Goal: Task Accomplishment & Management: Manage account settings

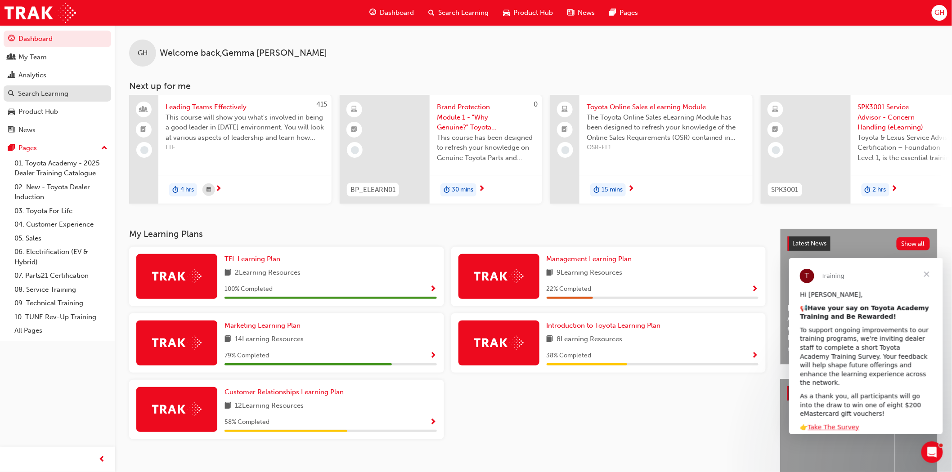
click at [40, 94] on div "Search Learning" at bounding box center [43, 94] width 50 height 10
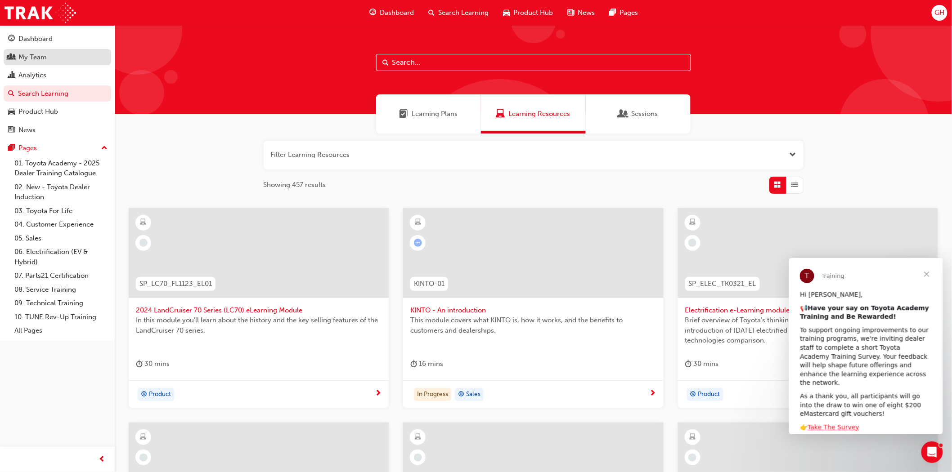
click at [43, 53] on div "My Team" at bounding box center [32, 57] width 28 height 10
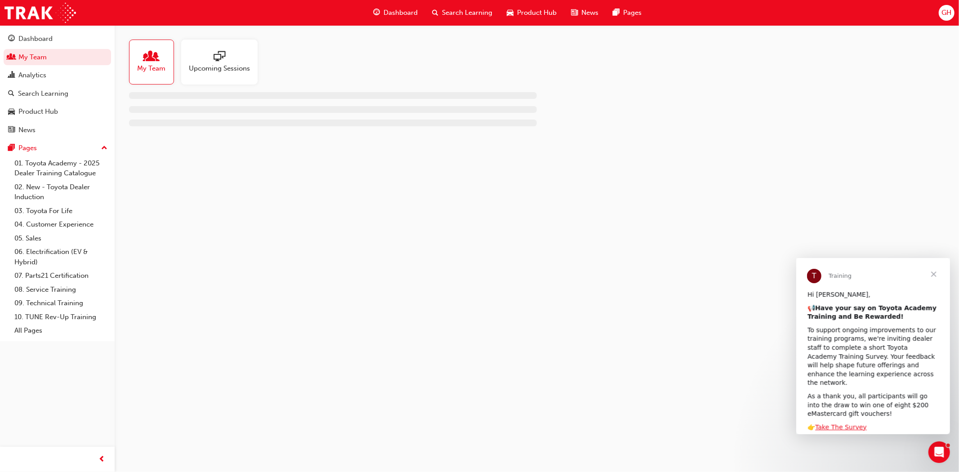
click at [225, 59] on div at bounding box center [219, 57] width 61 height 13
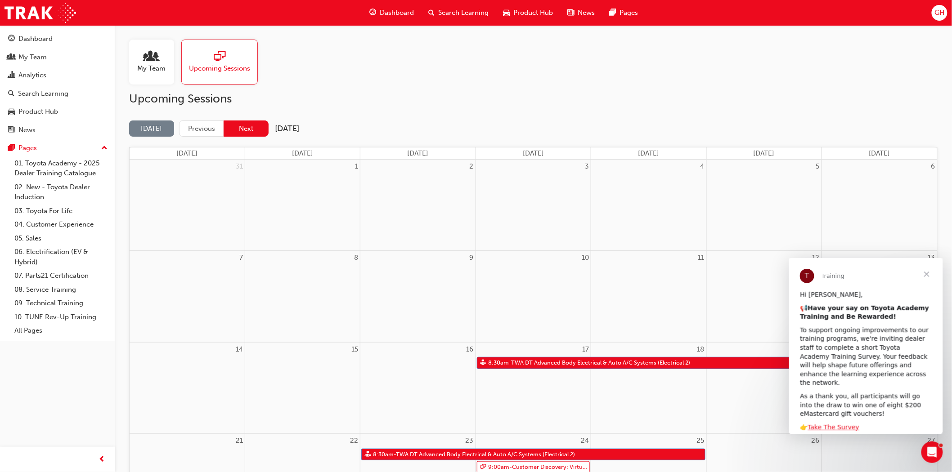
click at [241, 128] on button "Next" at bounding box center [246, 129] width 45 height 17
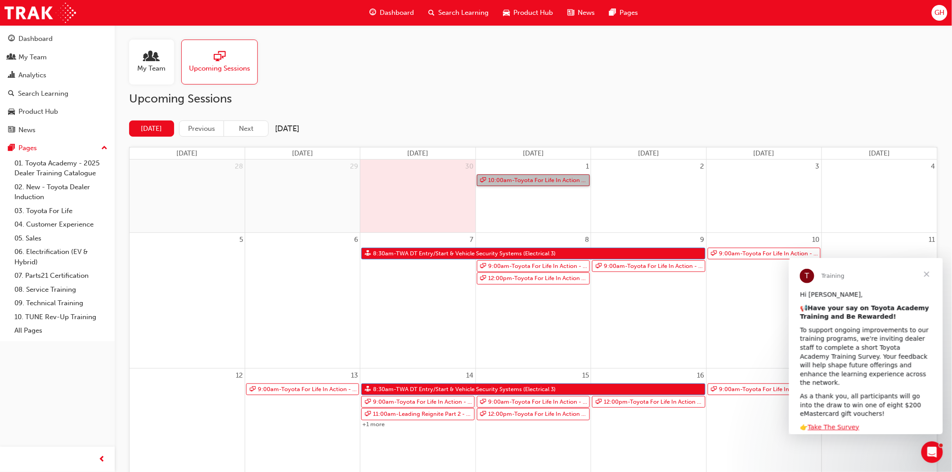
click at [548, 181] on link "10:00am - Toyota For Life In Action - Virtual Classroom" at bounding box center [533, 180] width 113 height 12
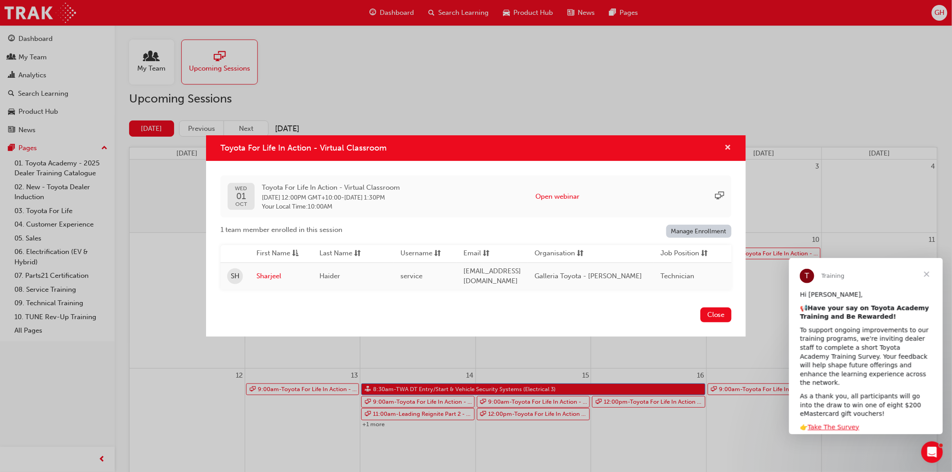
click at [726, 144] on span "cross-icon" at bounding box center [727, 148] width 7 height 8
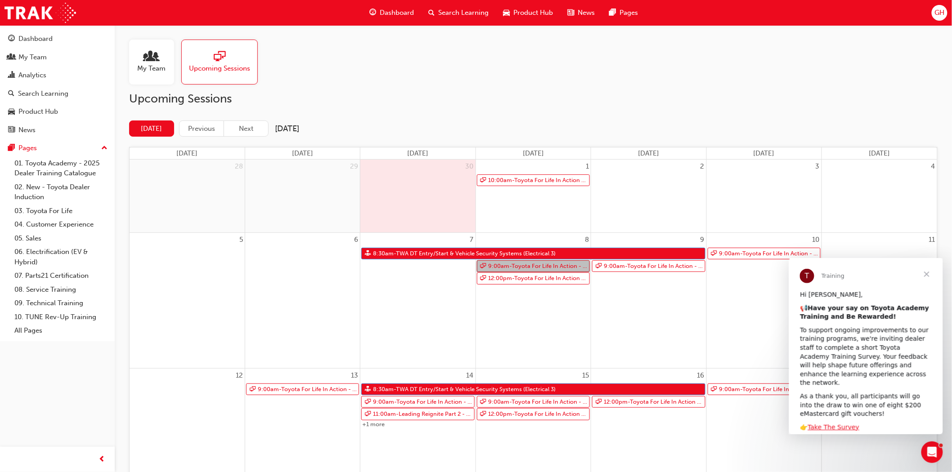
click at [524, 268] on link "9:00am - Toyota For Life In Action - Virtual Classroom" at bounding box center [533, 266] width 113 height 12
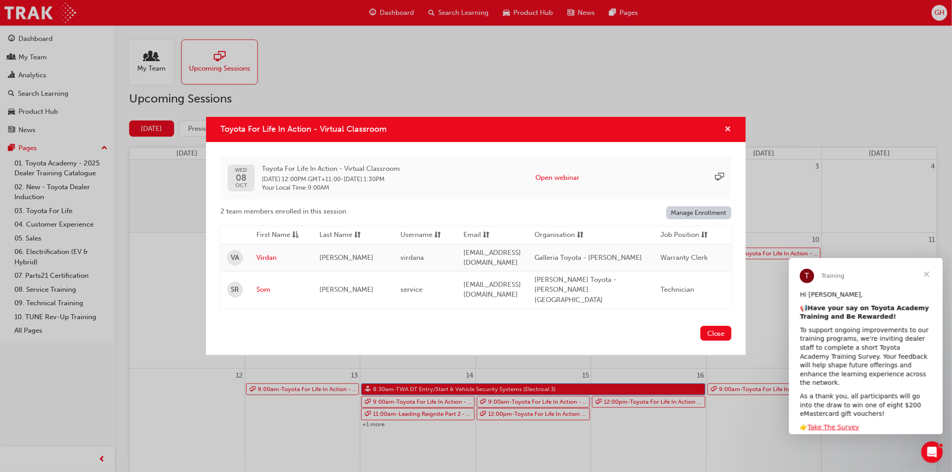
click at [725, 134] on span "cross-icon" at bounding box center [727, 130] width 7 height 8
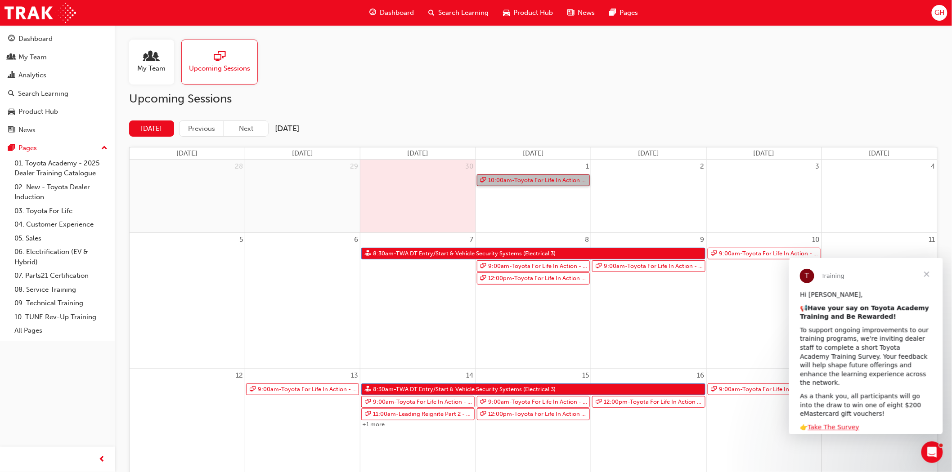
click at [505, 182] on link "10:00am - Toyota For Life In Action - Virtual Classroom" at bounding box center [533, 180] width 113 height 12
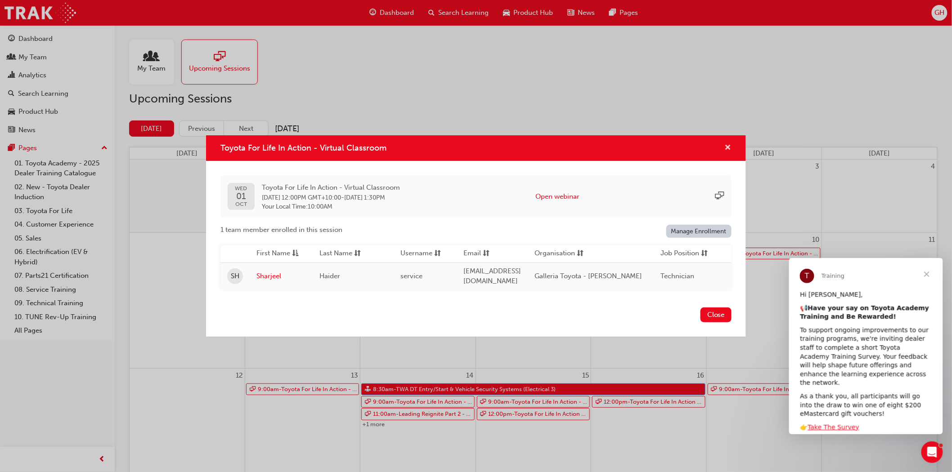
click at [729, 144] on span "cross-icon" at bounding box center [727, 148] width 7 height 8
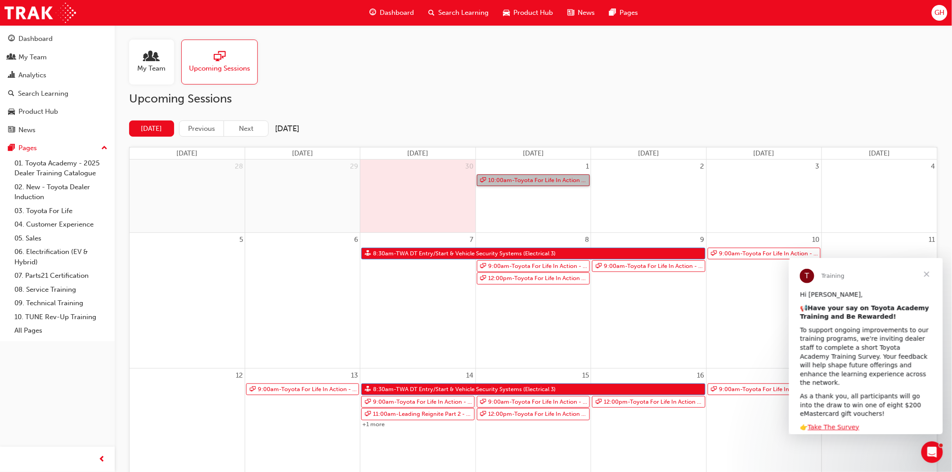
click at [508, 177] on link "10:00am - Toyota For Life In Action - Virtual Classroom" at bounding box center [533, 180] width 113 height 12
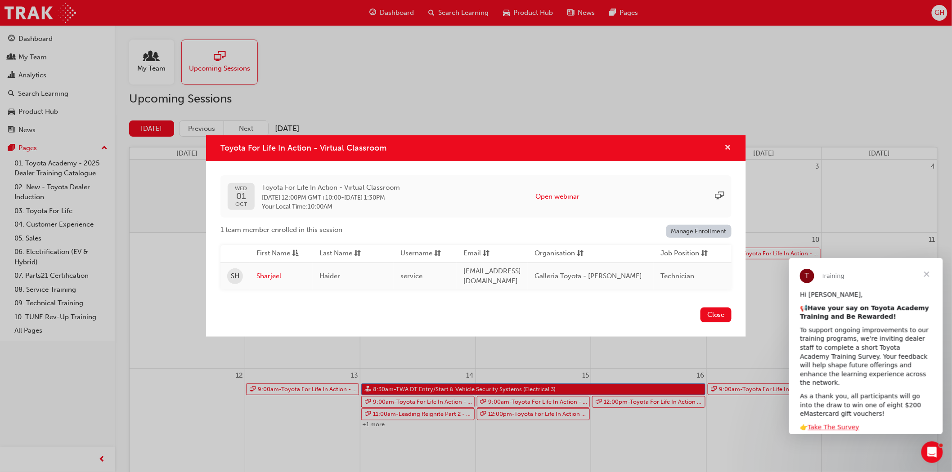
click at [728, 149] on span "cross-icon" at bounding box center [727, 148] width 7 height 8
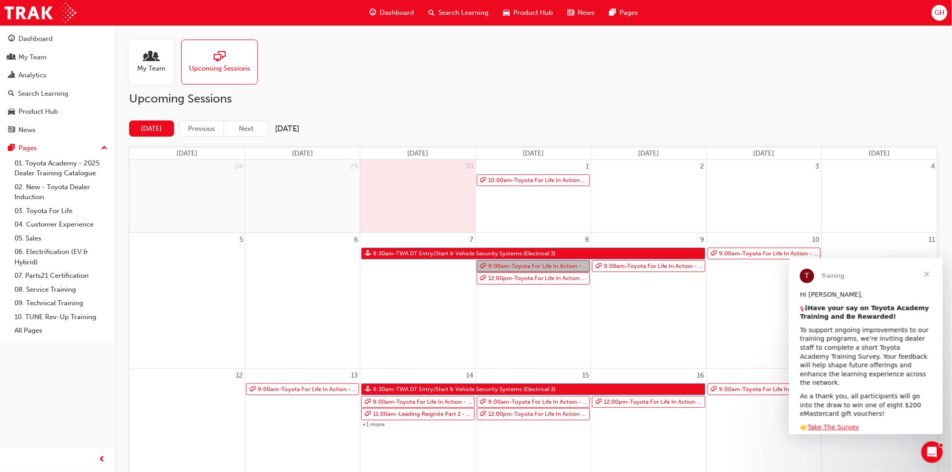
click at [548, 268] on link "9:00am - Toyota For Life In Action - Virtual Classroom" at bounding box center [533, 266] width 113 height 12
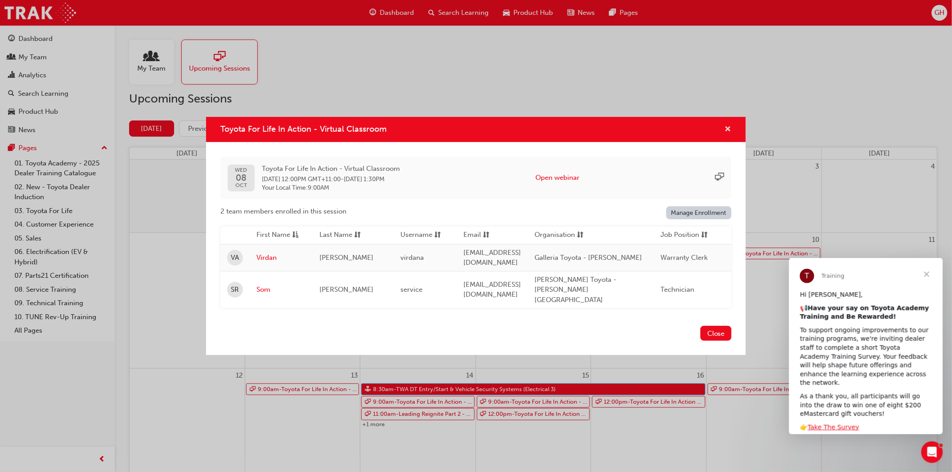
drag, startPoint x: 729, startPoint y: 135, endPoint x: 723, endPoint y: 136, distance: 5.6
click at [729, 134] on span "cross-icon" at bounding box center [727, 130] width 7 height 8
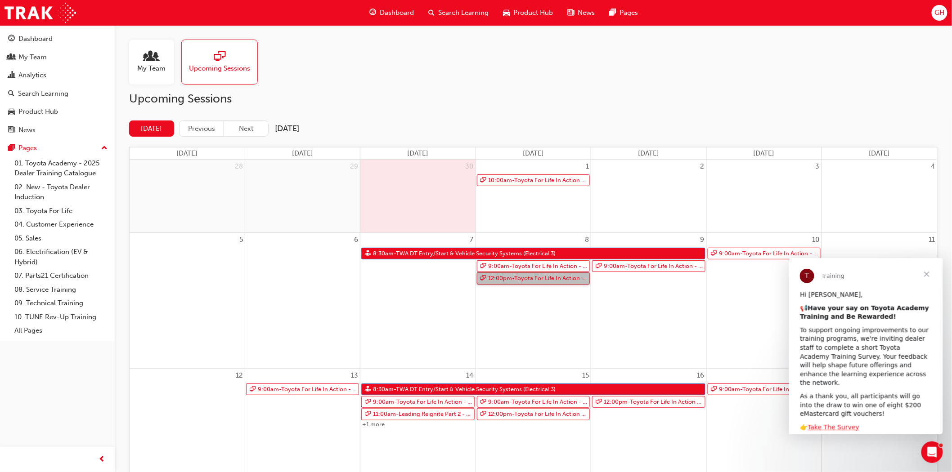
click at [543, 280] on link "12:00pm - Toyota For Life In Action - Virtual Classroom" at bounding box center [533, 279] width 113 height 12
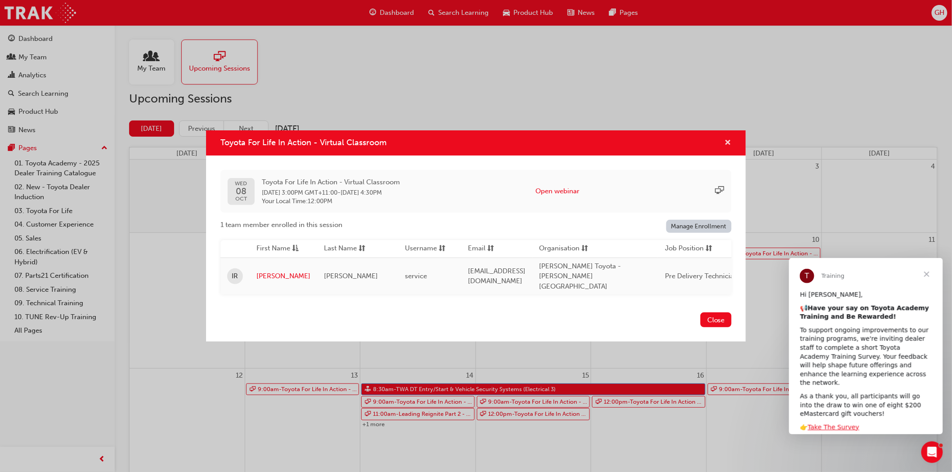
click at [729, 148] on span "cross-icon" at bounding box center [727, 143] width 7 height 8
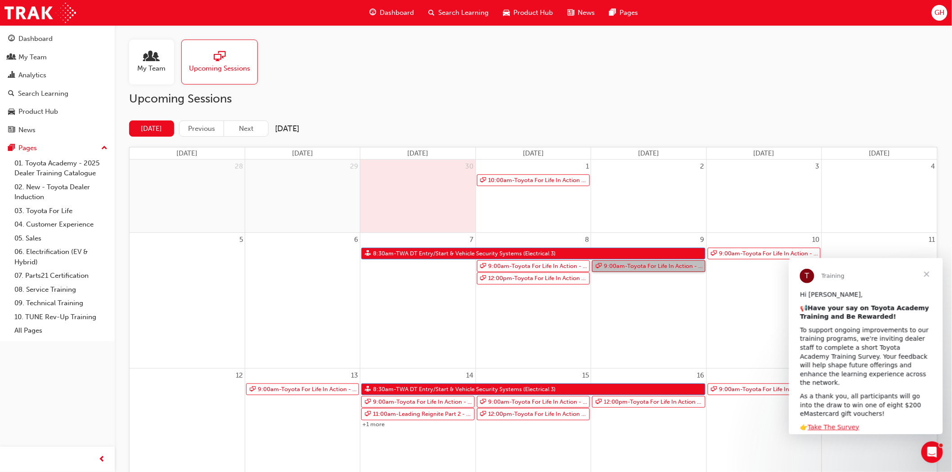
click at [637, 270] on link "9:00am - Toyota For Life In Action - Virtual Classroom" at bounding box center [648, 266] width 113 height 12
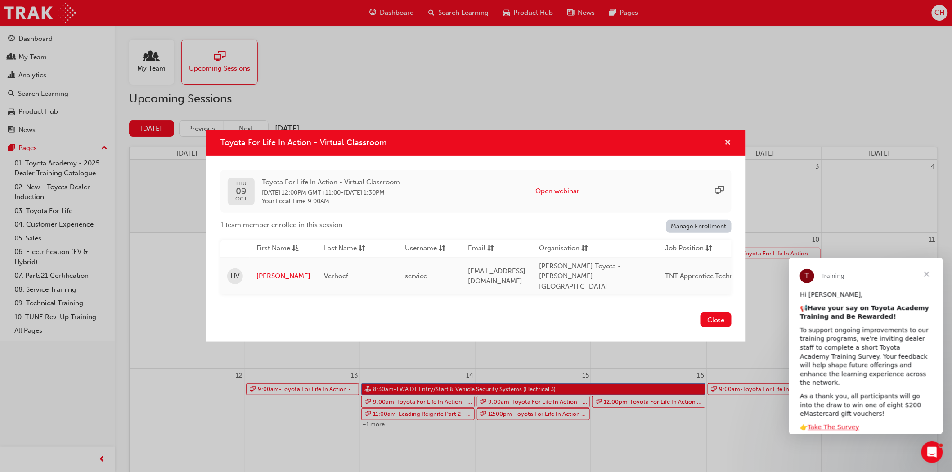
click at [725, 145] on span "cross-icon" at bounding box center [727, 143] width 7 height 8
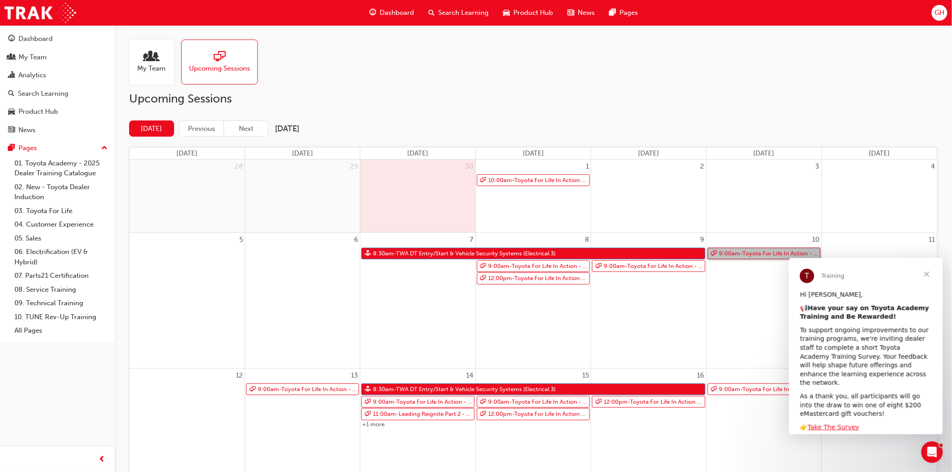
click at [723, 251] on link "9:00am - Toyota For Life In Action - Virtual Classroom" at bounding box center [763, 254] width 113 height 12
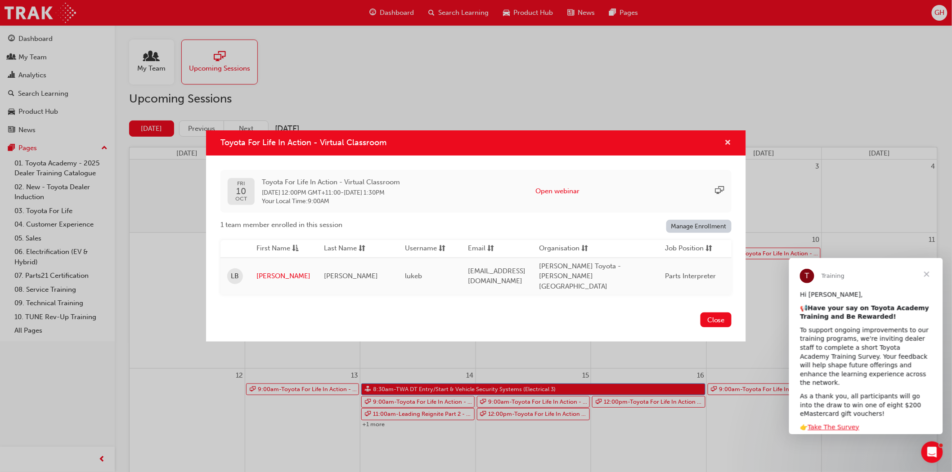
click at [726, 147] on span "cross-icon" at bounding box center [727, 143] width 7 height 8
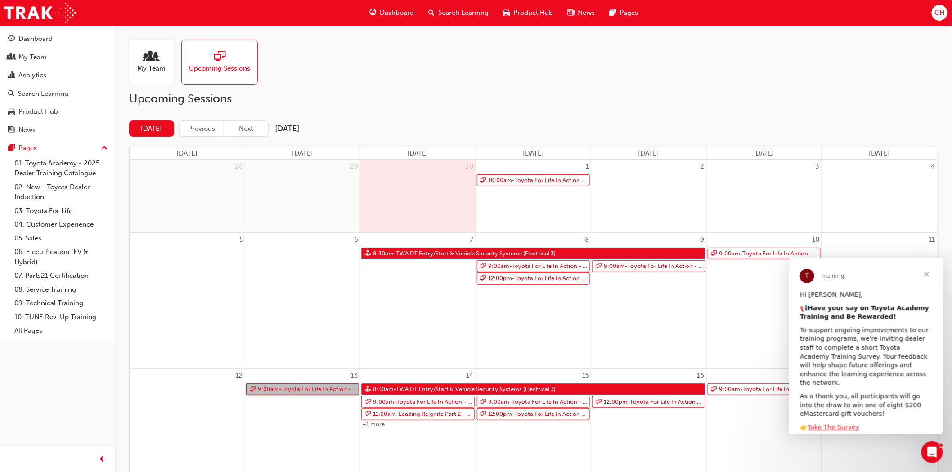
click at [276, 393] on link "9:00am - Toyota For Life In Action - Virtual Classroom" at bounding box center [302, 390] width 113 height 12
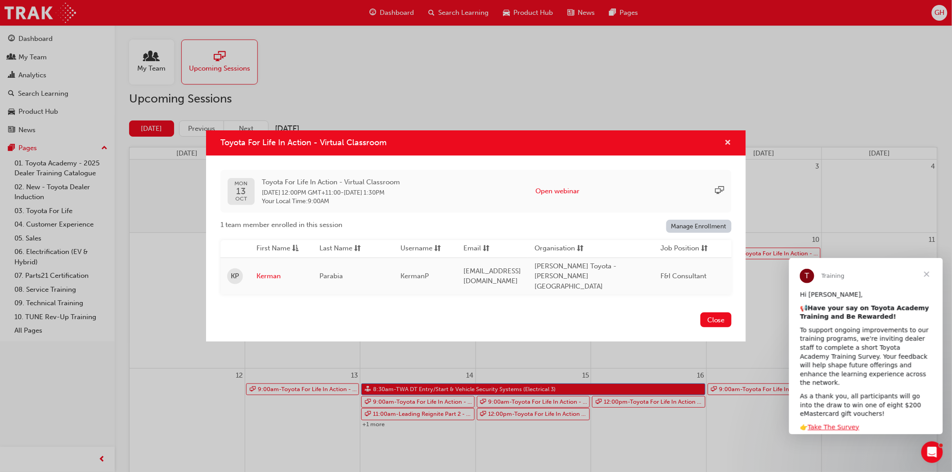
click at [728, 147] on span "cross-icon" at bounding box center [727, 143] width 7 height 8
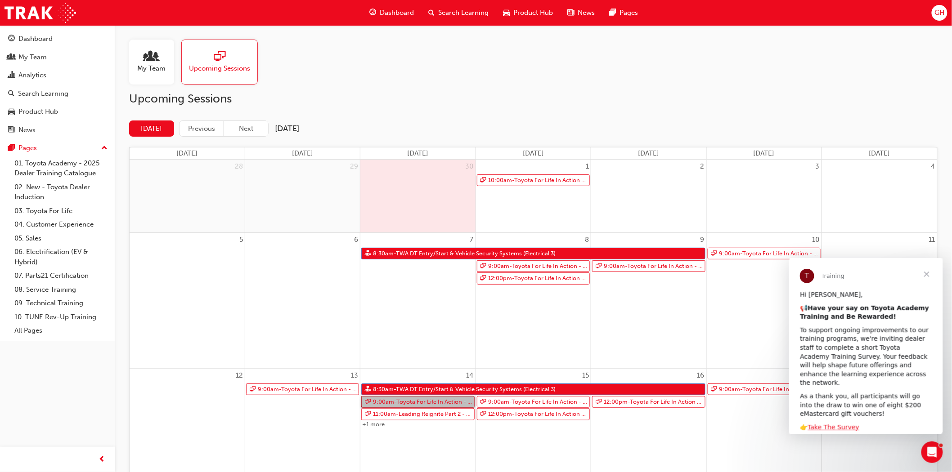
click at [380, 403] on link "9:00am - Toyota For Life In Action - Virtual Classroom" at bounding box center [417, 402] width 113 height 12
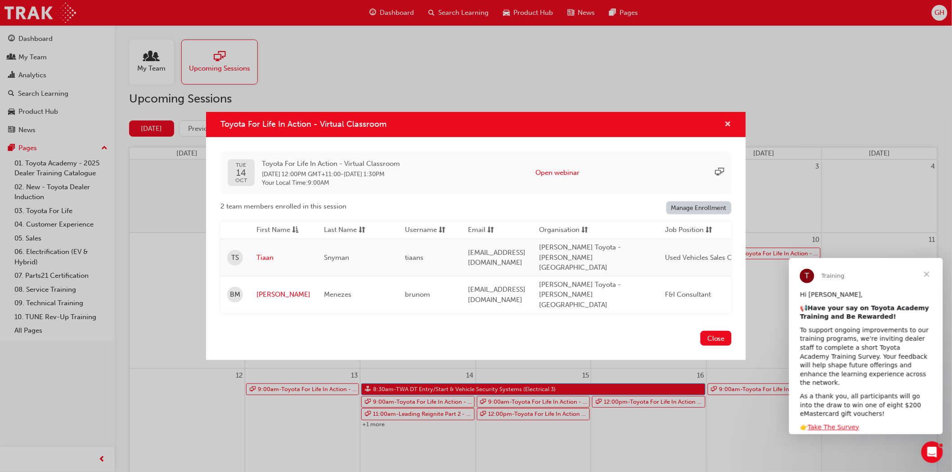
click at [726, 129] on span "cross-icon" at bounding box center [727, 125] width 7 height 8
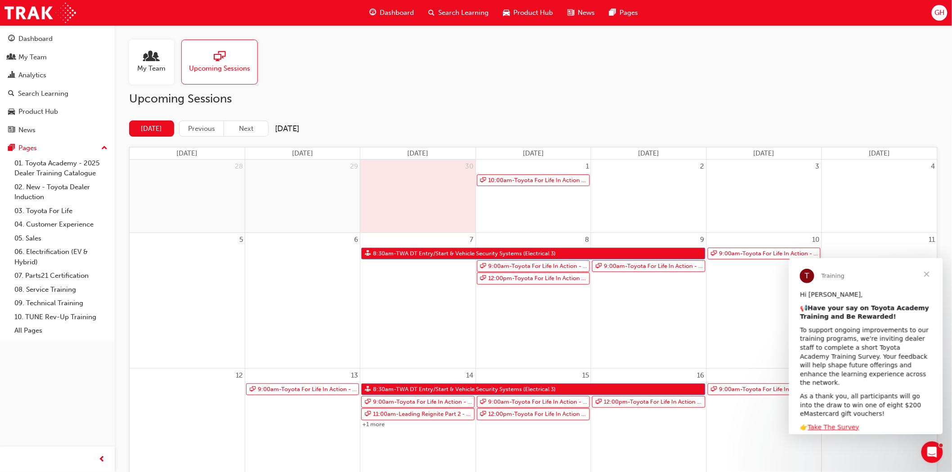
click at [925, 274] on span "Close" at bounding box center [926, 274] width 32 height 32
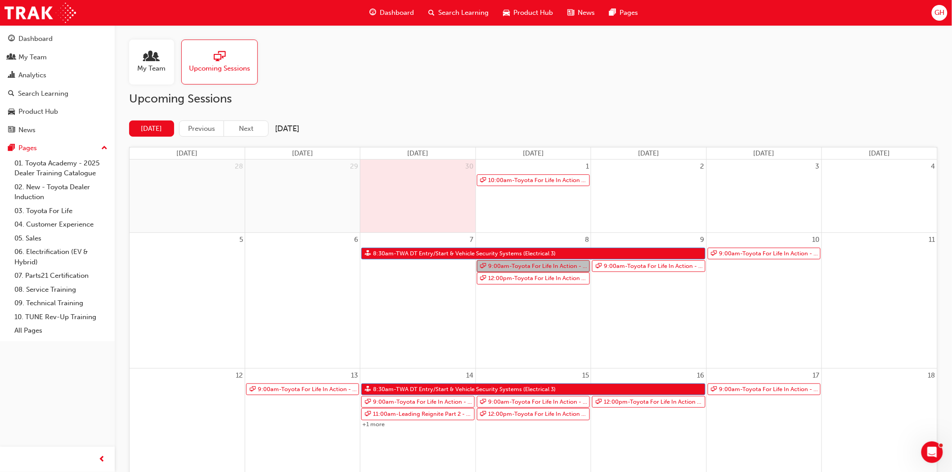
click at [528, 268] on link "9:00am - Toyota For Life In Action - Virtual Classroom" at bounding box center [533, 266] width 113 height 12
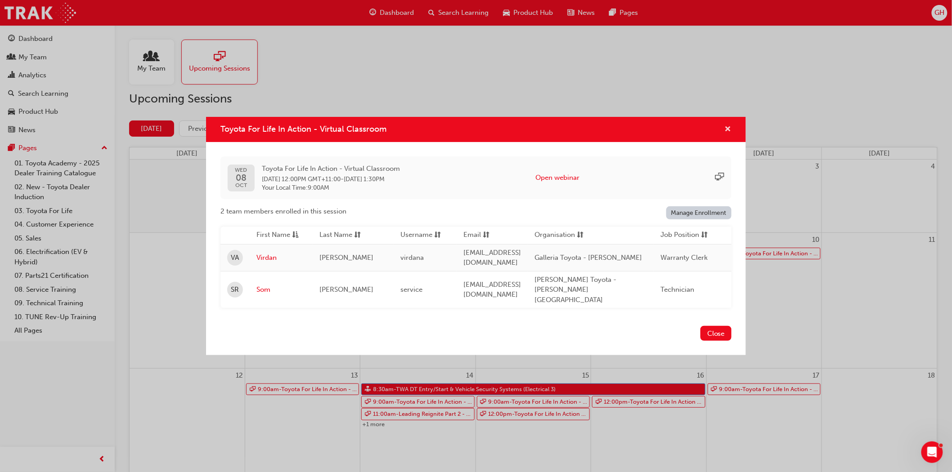
click at [727, 134] on span "cross-icon" at bounding box center [727, 130] width 7 height 8
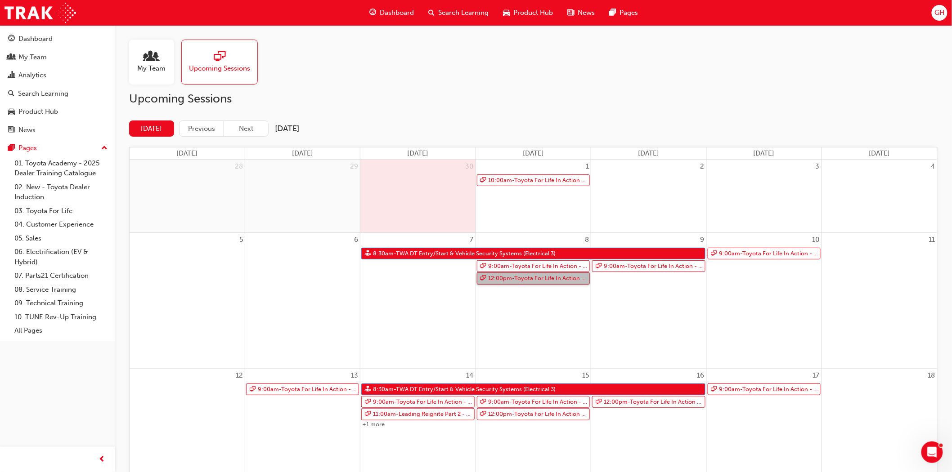
click at [527, 284] on link "12:00pm - Toyota For Life In Action - Virtual Classroom" at bounding box center [533, 279] width 113 height 12
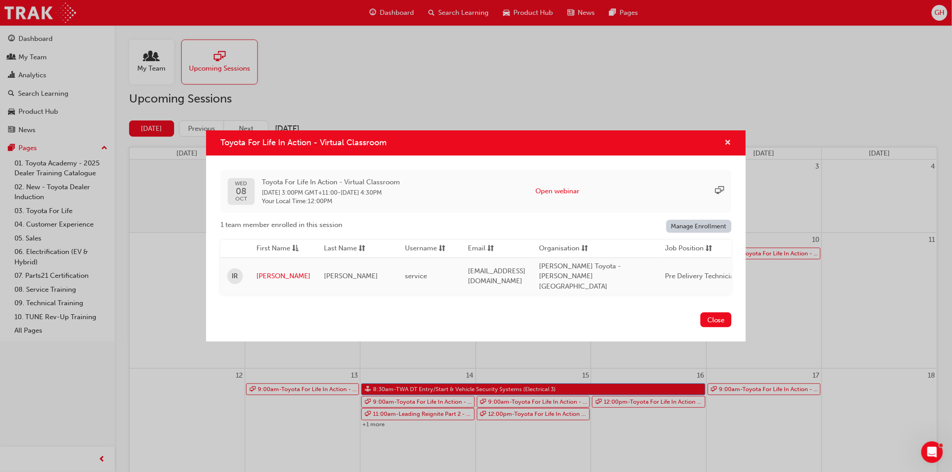
click at [730, 142] on span "cross-icon" at bounding box center [727, 143] width 7 height 8
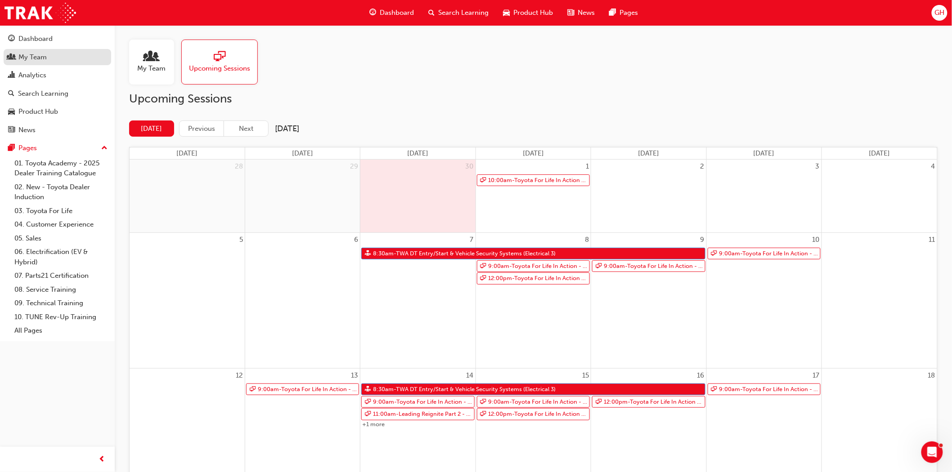
click at [31, 50] on link "My Team" at bounding box center [57, 57] width 107 height 17
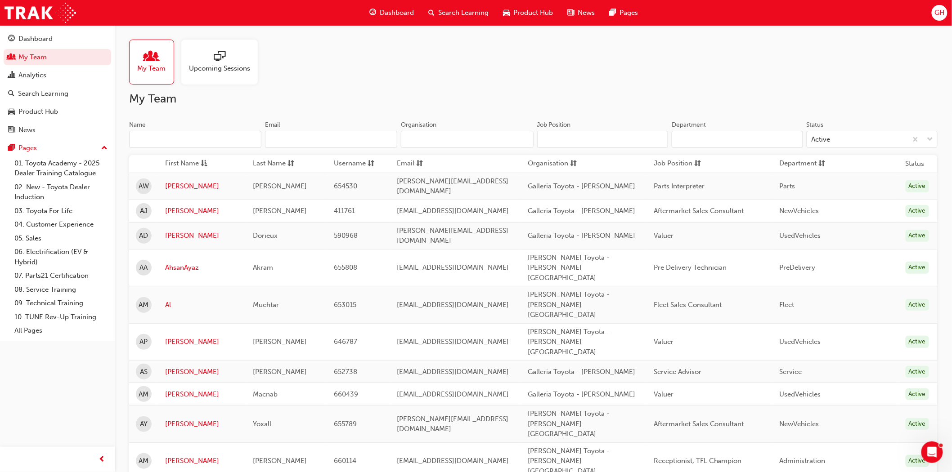
click at [161, 136] on input "Name" at bounding box center [195, 139] width 132 height 17
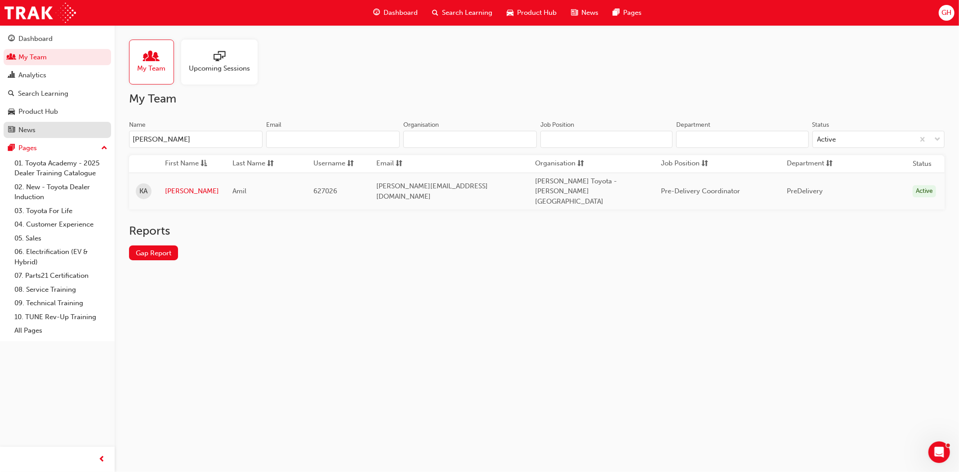
type input "[PERSON_NAME]"
